Goal: Information Seeking & Learning: Check status

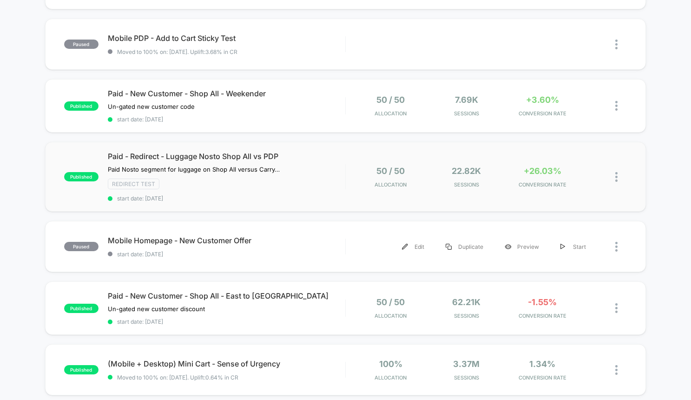
scroll to position [296, 0]
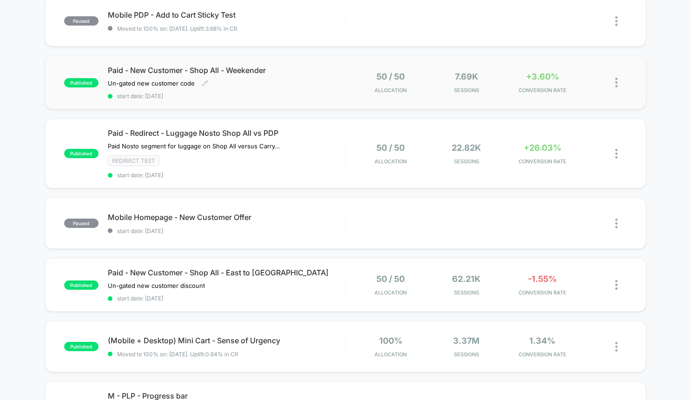
click at [289, 99] on span "start date: [DATE]" at bounding box center [227, 95] width 238 height 7
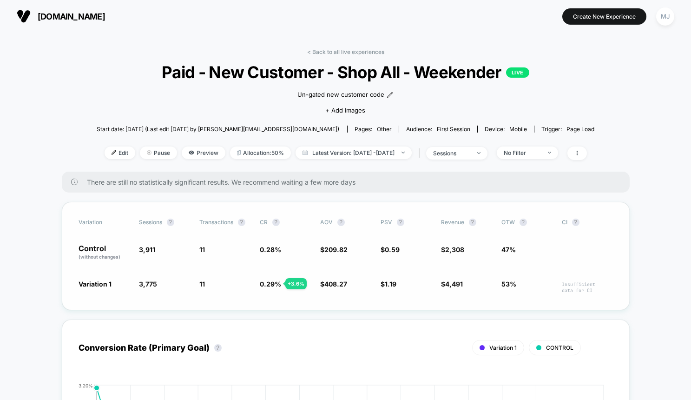
scroll to position [2, 0]
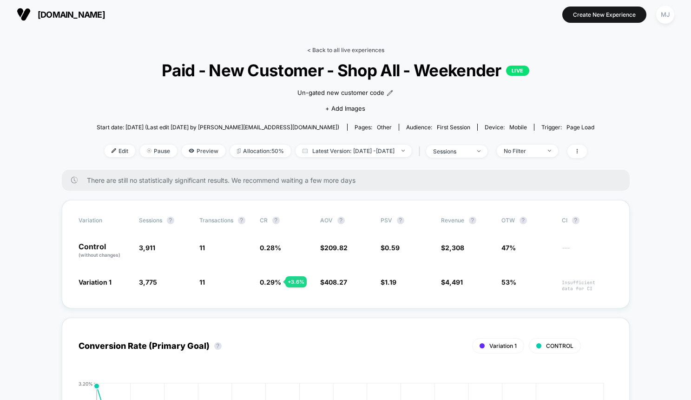
click at [338, 48] on link "< Back to all live experiences" at bounding box center [345, 49] width 77 height 7
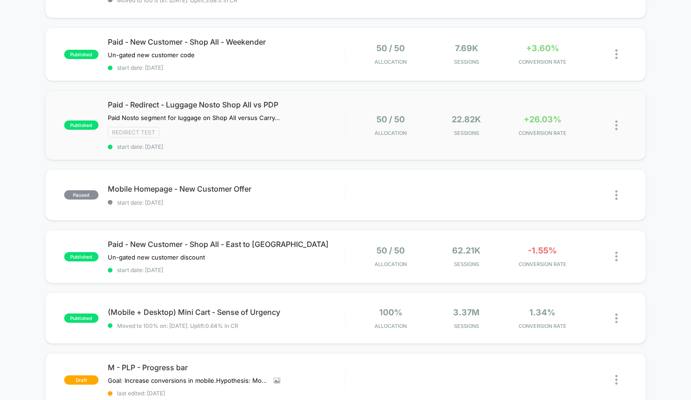
scroll to position [326, 0]
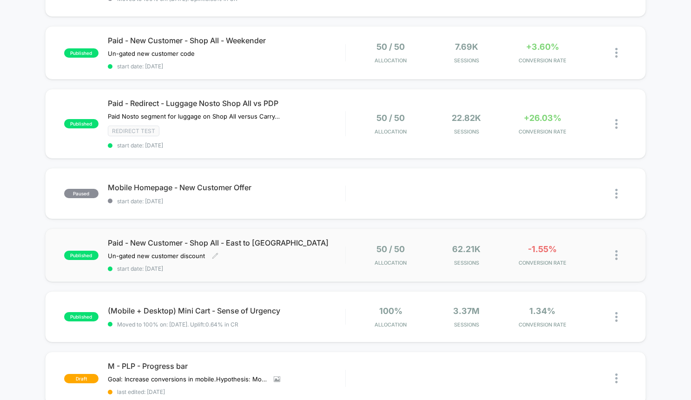
click at [309, 264] on div "Paid - New Customer - Shop All - East to West Un-gated new customer discount Cl…" at bounding box center [227, 255] width 238 height 34
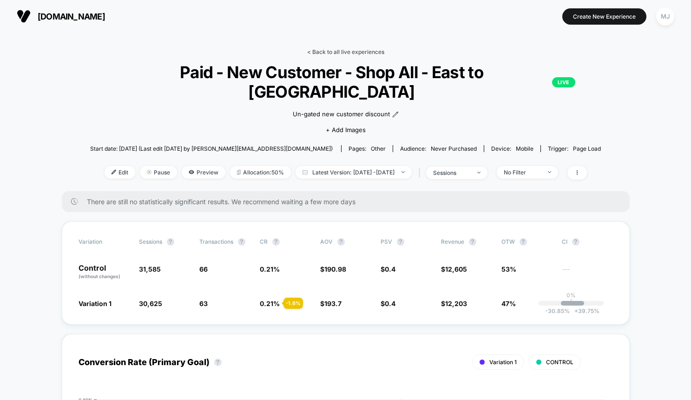
click at [345, 52] on link "< Back to all live experiences" at bounding box center [345, 51] width 77 height 7
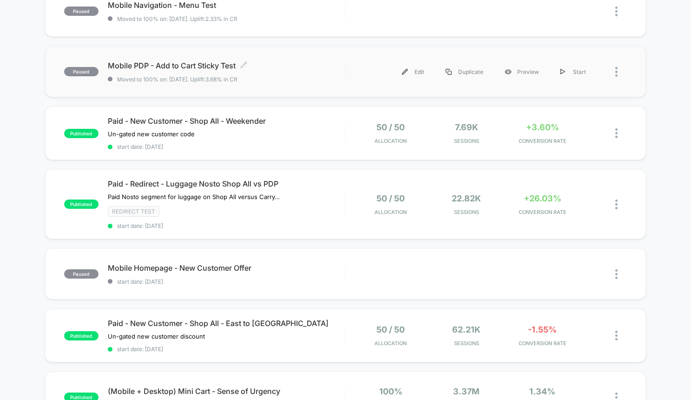
scroll to position [246, 0]
click at [323, 220] on div "Paid - Redirect - Luggage Nosto Shop All vs PDP Paid Nosto segment for luggage …" at bounding box center [227, 203] width 238 height 50
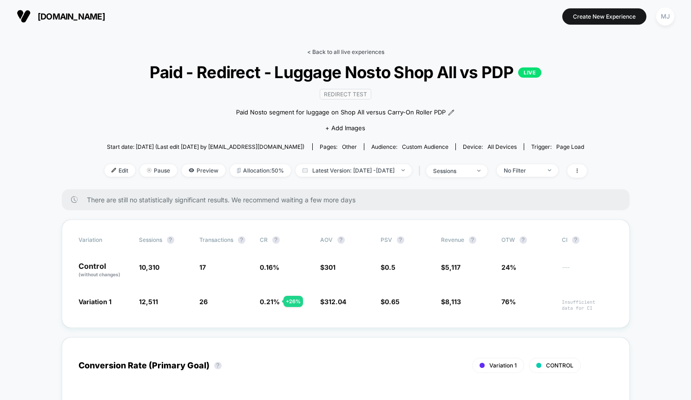
click at [369, 53] on link "< Back to all live experiences" at bounding box center [345, 51] width 77 height 7
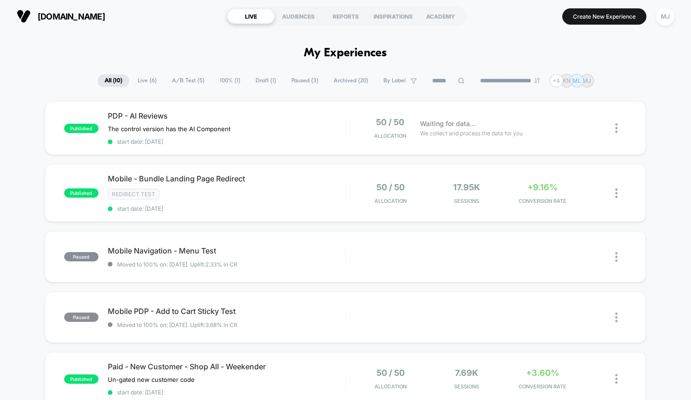
click at [302, 80] on span "Paused ( 3 )" at bounding box center [304, 80] width 41 height 13
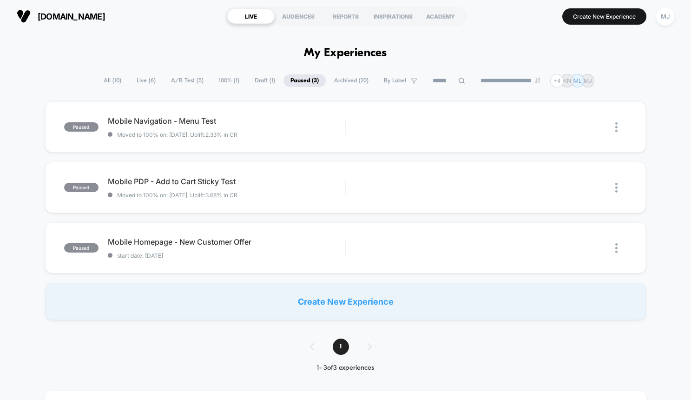
click at [344, 83] on span "Archived ( 20 )" at bounding box center [351, 80] width 48 height 13
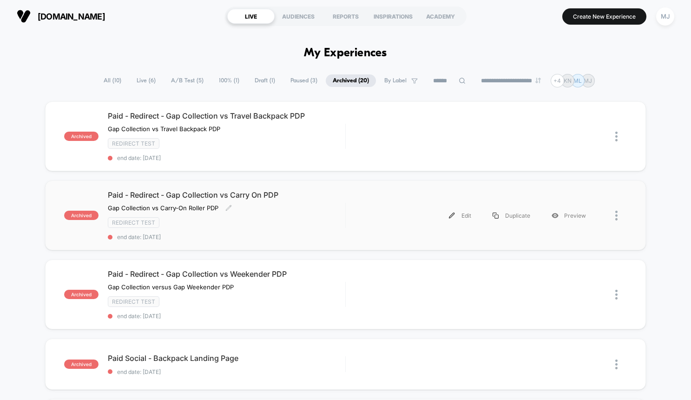
click at [316, 220] on div "Redirect Test" at bounding box center [227, 222] width 238 height 11
